Goal: Transaction & Acquisition: Obtain resource

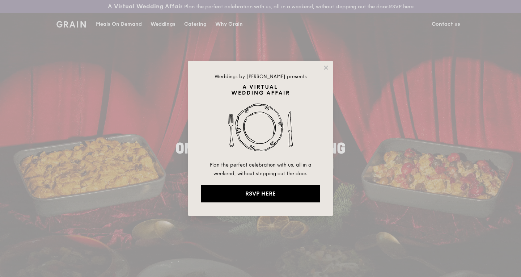
click at [332, 66] on div "Weddings by [PERSON_NAME] presents Plan the perfect celebration with us, all in…" at bounding box center [260, 138] width 145 height 155
click at [320, 68] on div "Weddings by [PERSON_NAME] presents Plan the perfect celebration with us, all in…" at bounding box center [260, 138] width 145 height 155
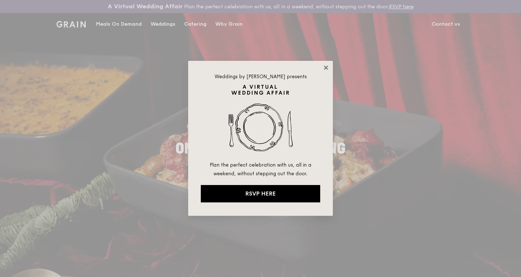
click at [324, 69] on icon at bounding box center [326, 67] width 4 height 4
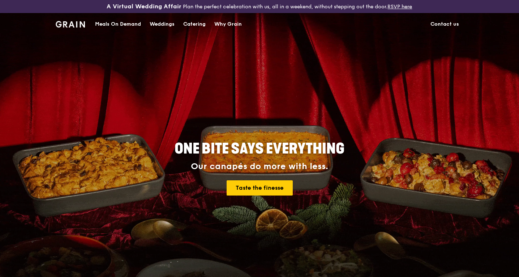
click at [200, 28] on div "Catering" at bounding box center [194, 24] width 22 height 22
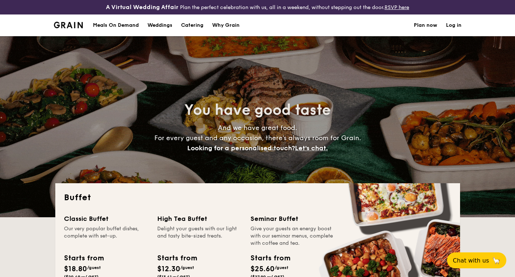
select select
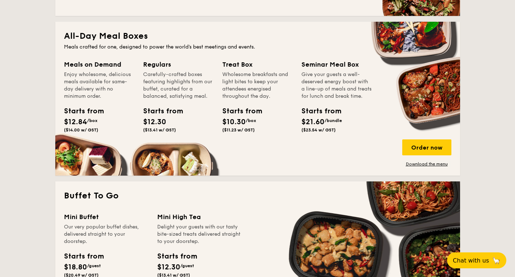
scroll to position [321, 0]
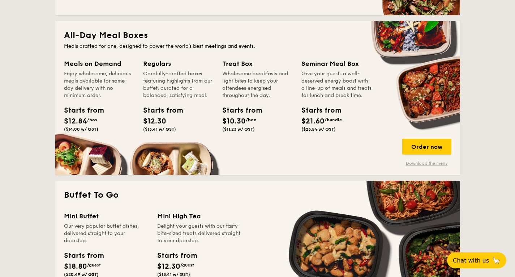
click at [426, 162] on link "Download the menu" at bounding box center [426, 163] width 49 height 6
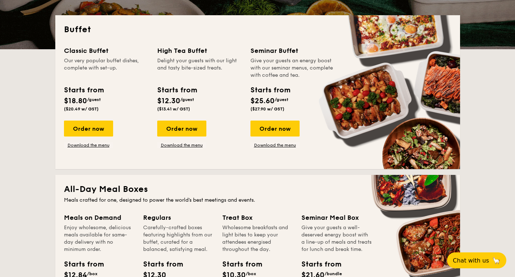
scroll to position [167, 0]
